Goal: Check status: Check status

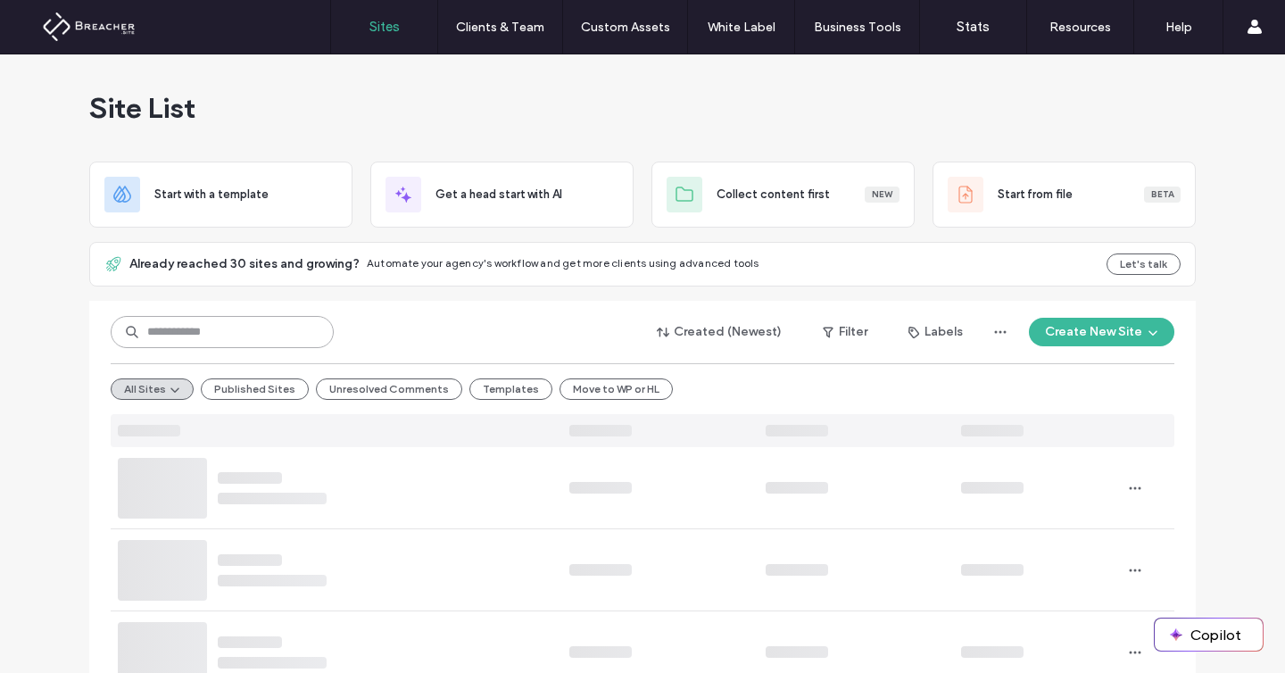
click at [286, 332] on input at bounding box center [222, 332] width 223 height 32
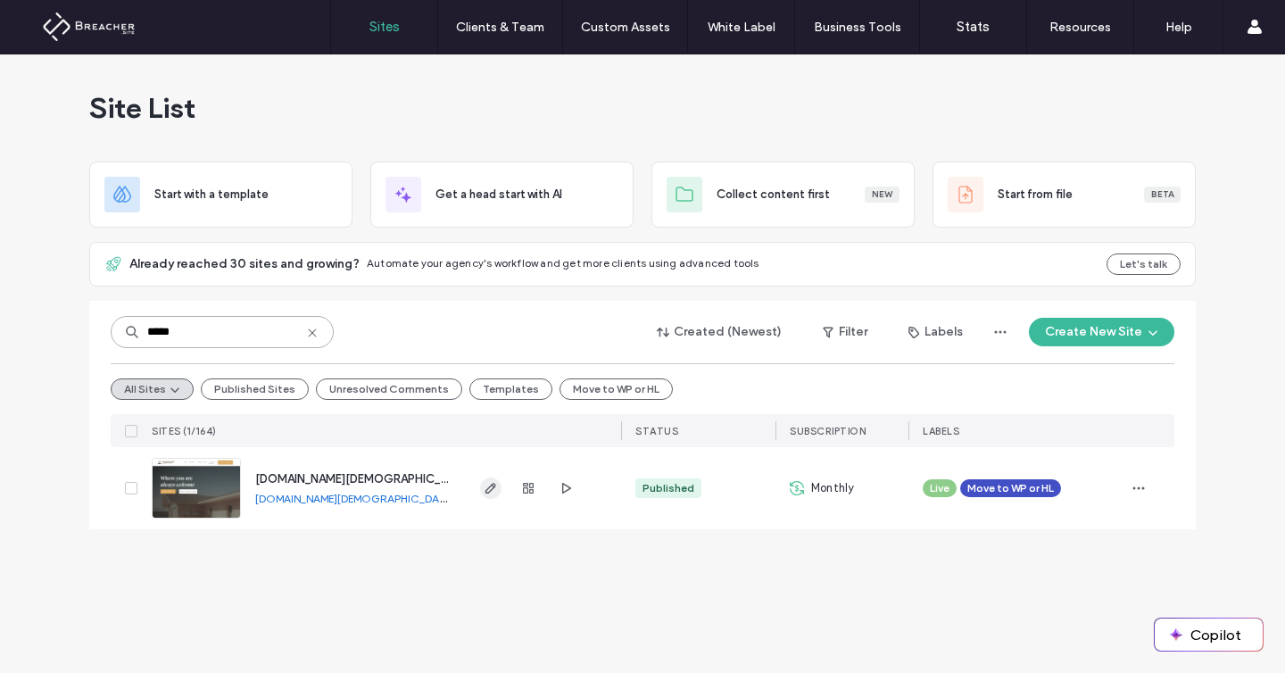
type input "*****"
click at [484, 486] on icon "button" at bounding box center [491, 488] width 14 height 14
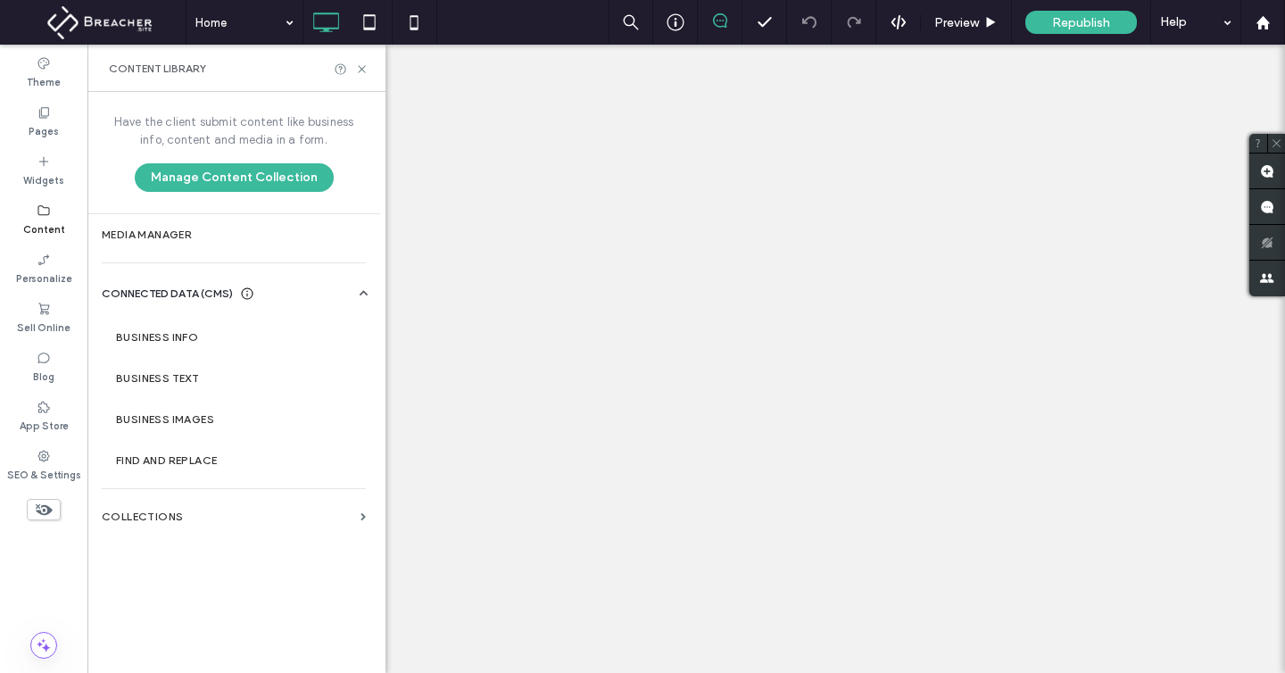
click at [177, 509] on section "Collections" at bounding box center [233, 516] width 293 height 41
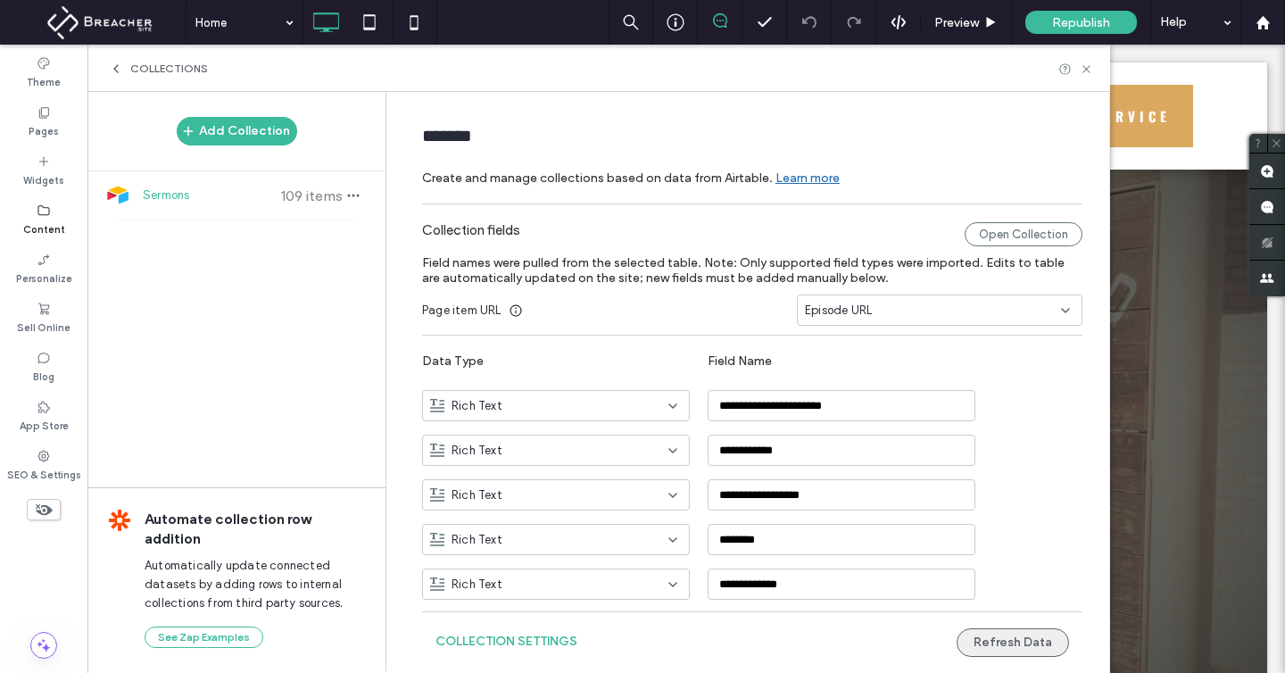
click at [975, 635] on button "Refresh Data" at bounding box center [1013, 642] width 112 height 29
drag, startPoint x: 1089, startPoint y: 63, endPoint x: 1101, endPoint y: 0, distance: 64.6
click at [1089, 63] on icon at bounding box center [1086, 68] width 13 height 13
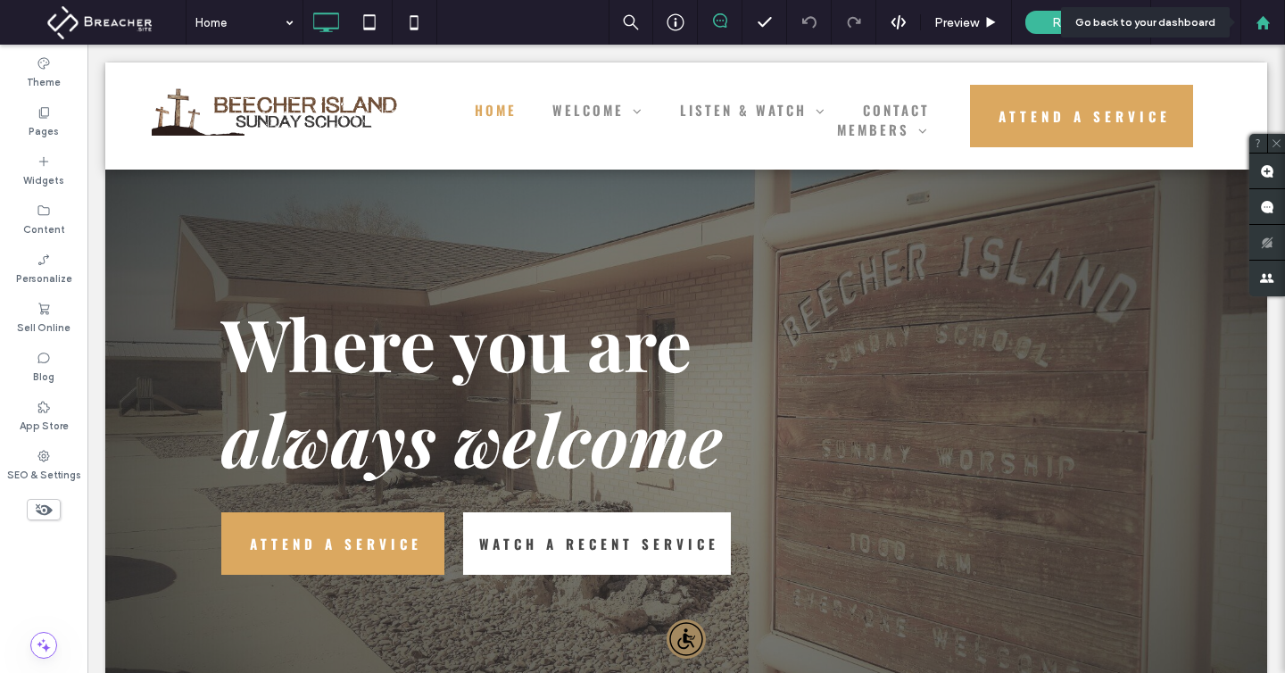
click at [1270, 24] on div at bounding box center [1262, 22] width 43 height 15
